Goal: Task Accomplishment & Management: Manage account settings

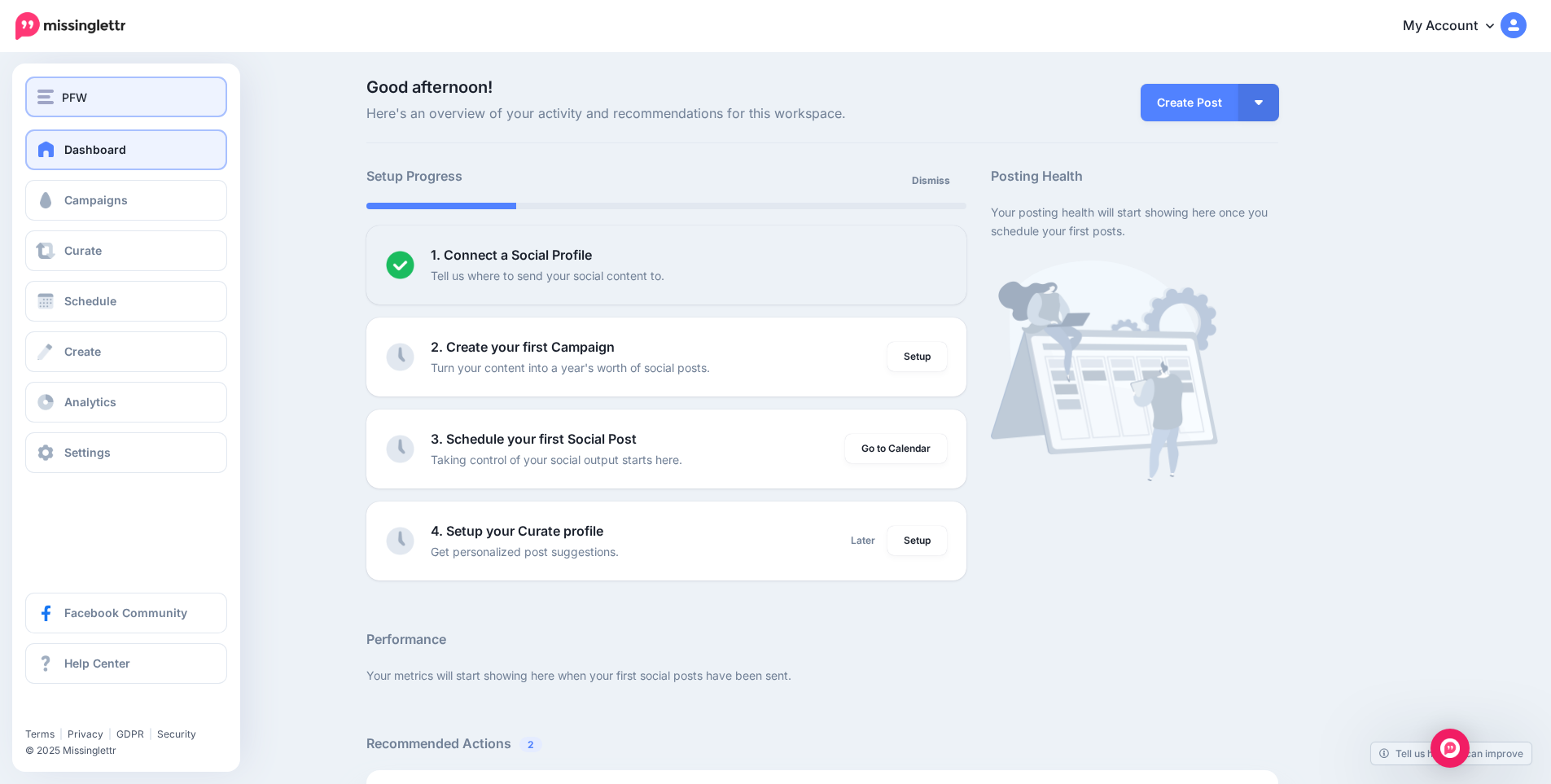
click at [41, 100] on img "button" at bounding box center [45, 97] width 16 height 14
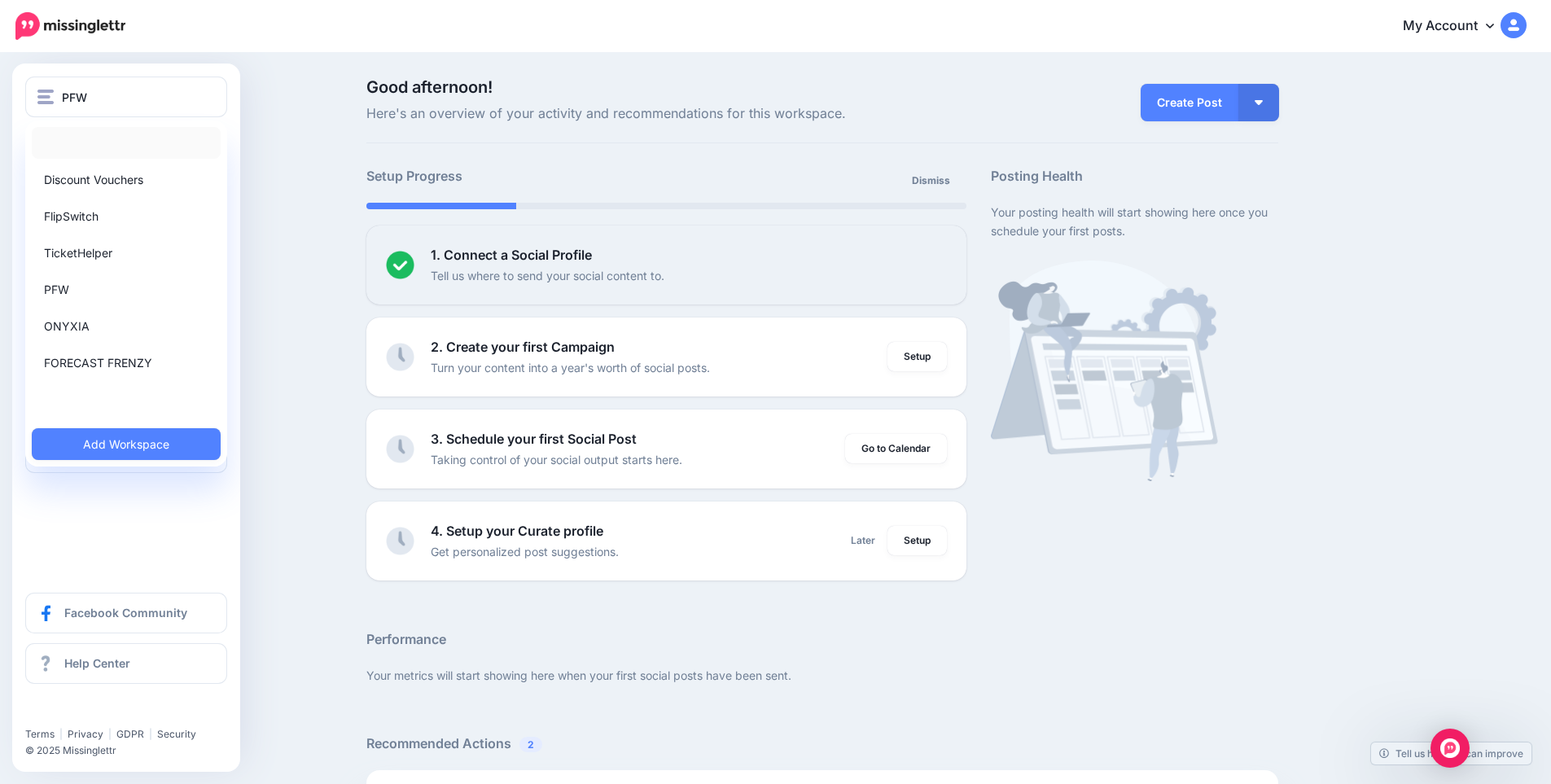
click at [59, 145] on link at bounding box center [126, 142] width 189 height 32
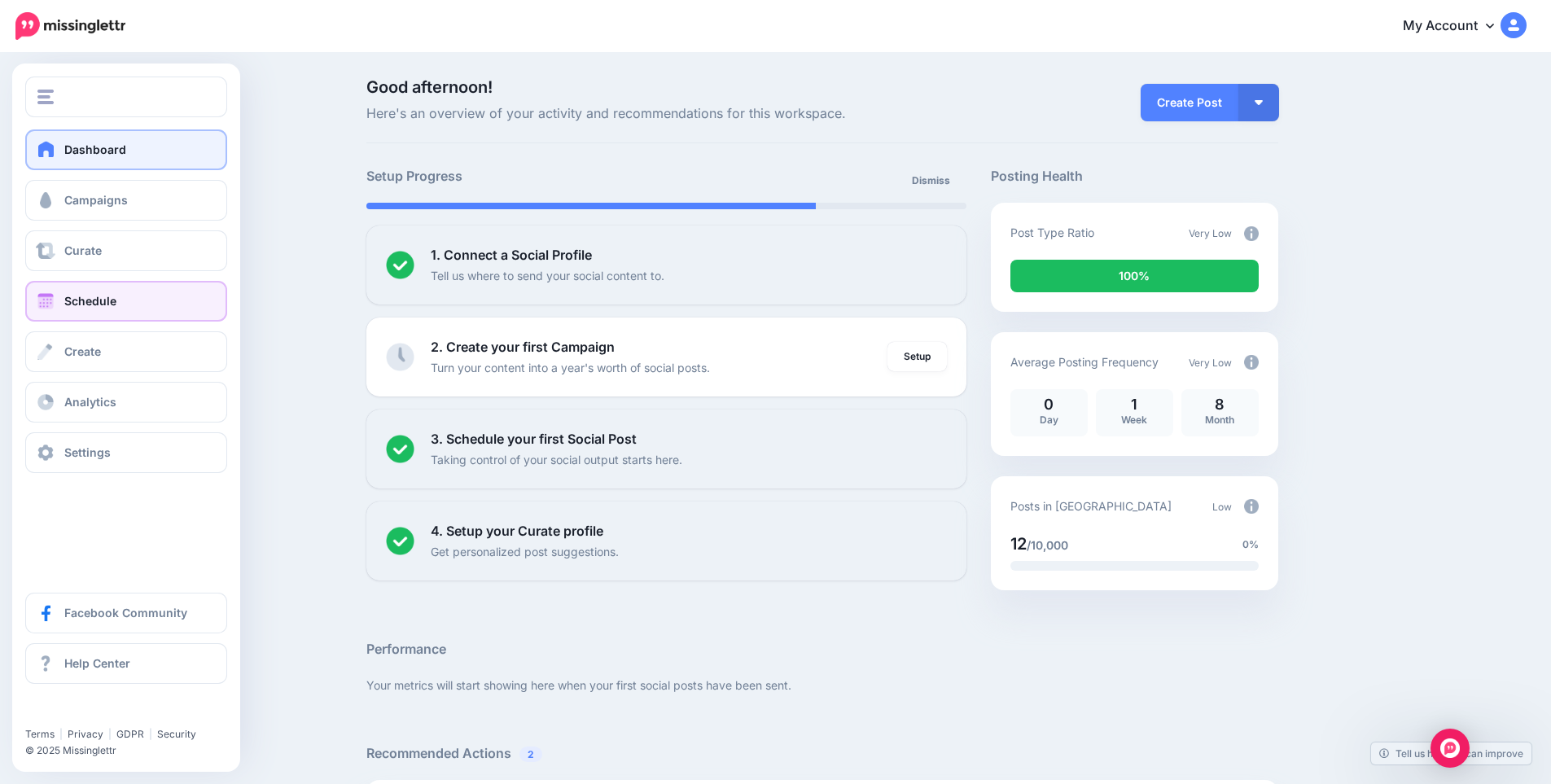
click at [90, 303] on span "Schedule" at bounding box center [90, 300] width 53 height 13
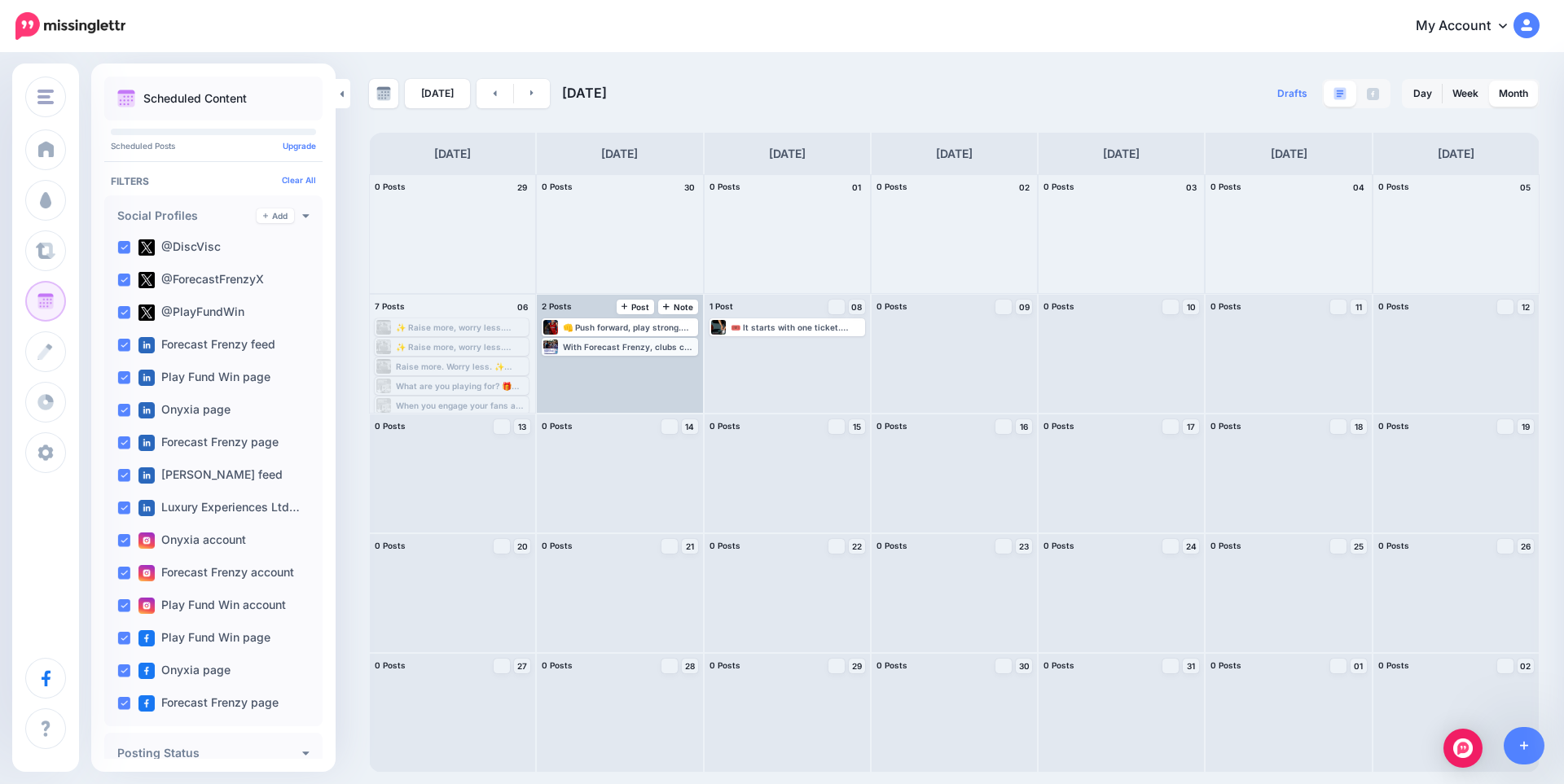
click at [628, 353] on div "With Forecast Frenzy, clubs can generate new revenue streams that support both …" at bounding box center [619, 346] width 152 height 14
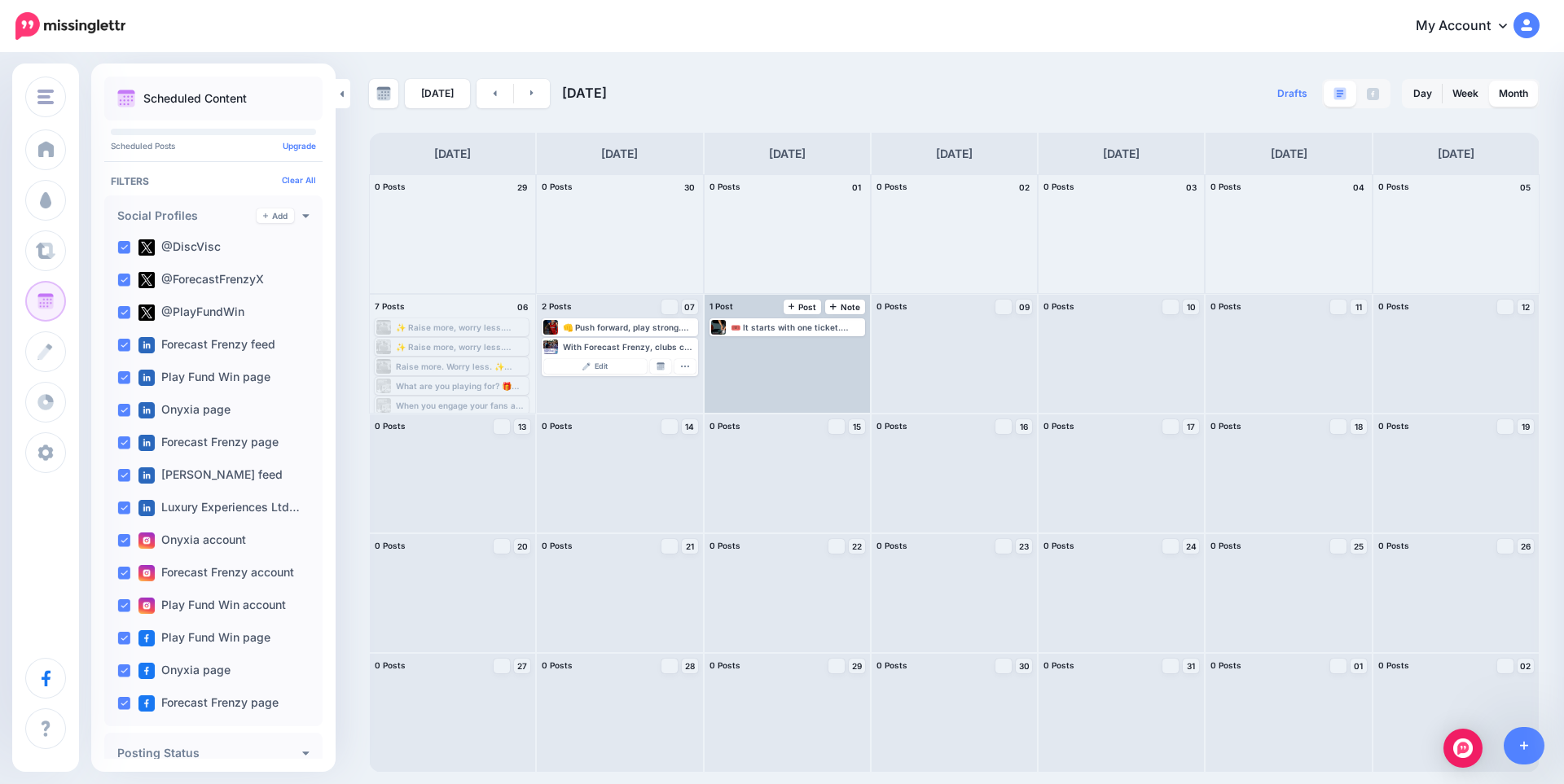
click at [744, 367] on div "🎟️ It starts with one ticket. Small contributions. Big difference. Every ticket…" at bounding box center [787, 353] width 165 height 118
click at [1464, 94] on link "Week" at bounding box center [1465, 93] width 46 height 26
